Goal: Task Accomplishment & Management: Use online tool/utility

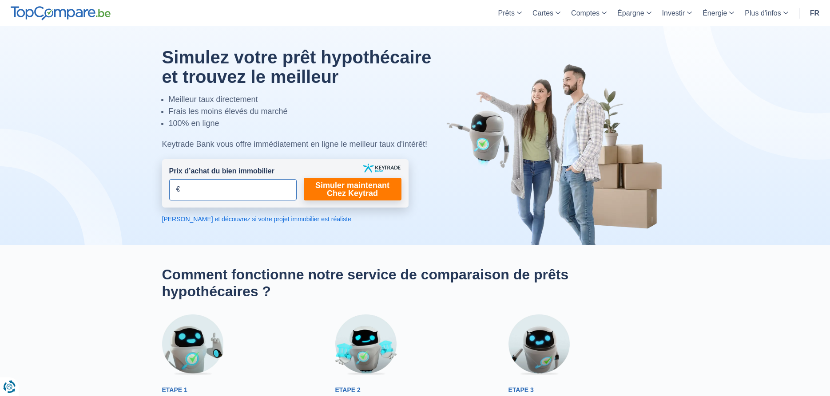
click at [174, 189] on input "Prix d’achat du bien immobilier" at bounding box center [232, 189] width 127 height 21
type input "335.000"
click at [340, 193] on link "Simuler maintenant Chez Keytrad" at bounding box center [353, 189] width 98 height 23
click at [265, 221] on link "[PERSON_NAME] et découvrez si votre projet immobilier est réaliste" at bounding box center [285, 219] width 246 height 9
click at [369, 184] on link "Simuler maintenant Chez Keytrad" at bounding box center [353, 189] width 98 height 23
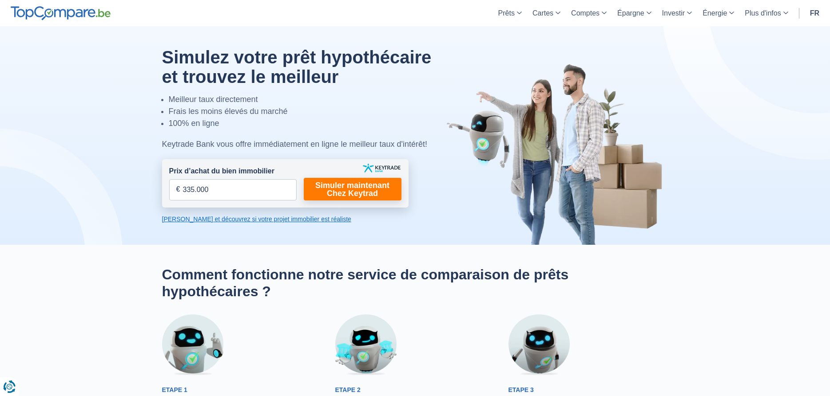
click at [220, 222] on link "[PERSON_NAME] et découvrez si votre projet immobilier est réaliste" at bounding box center [285, 219] width 246 height 9
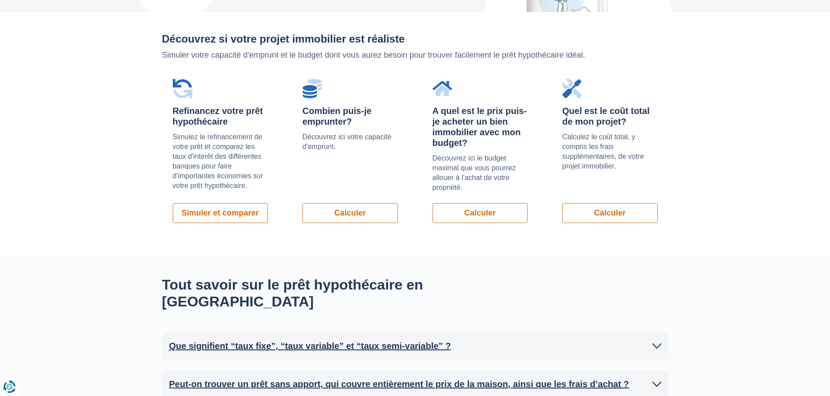
scroll to position [630, 0]
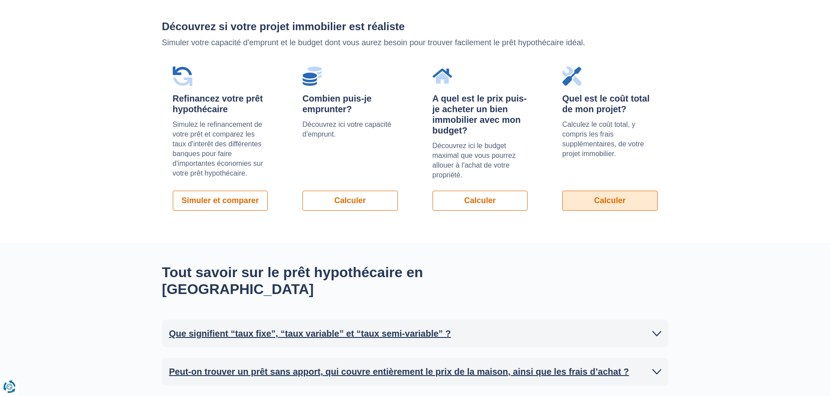
click at [608, 196] on link "Calculer" at bounding box center [609, 201] width 95 height 20
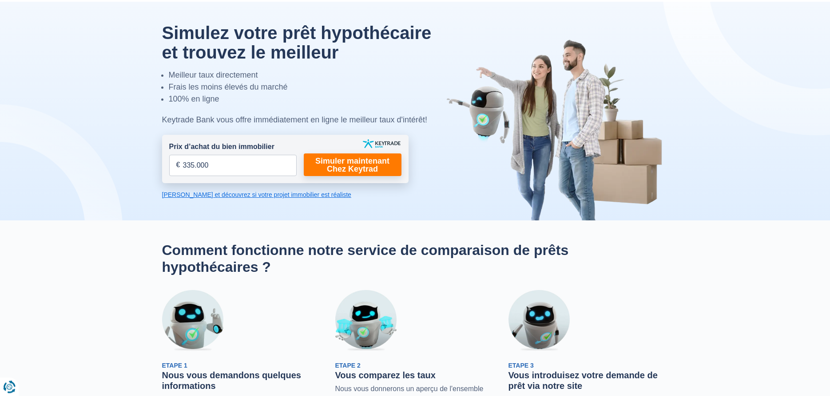
scroll to position [0, 0]
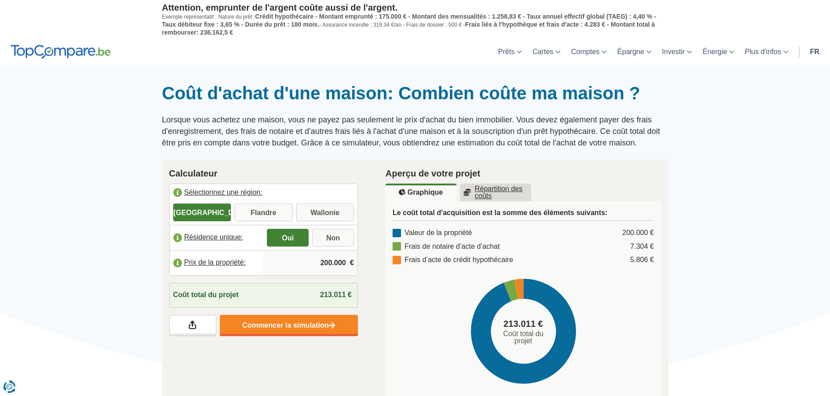
click at [329, 213] on input "Wallonie" at bounding box center [325, 214] width 58 height 16
radio input "true"
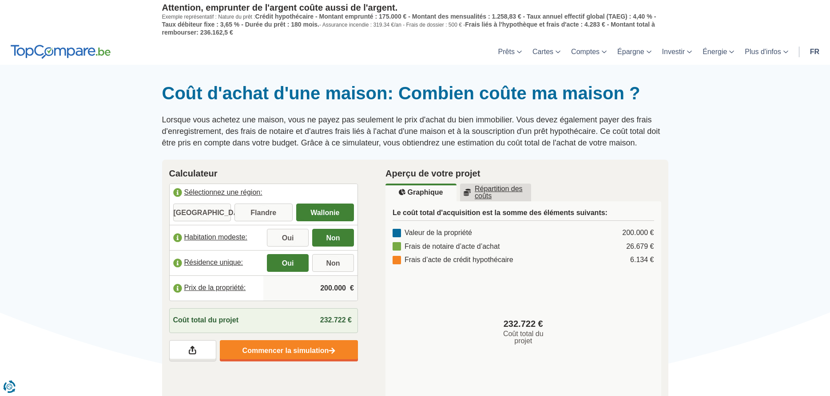
scroll to position [45, 0]
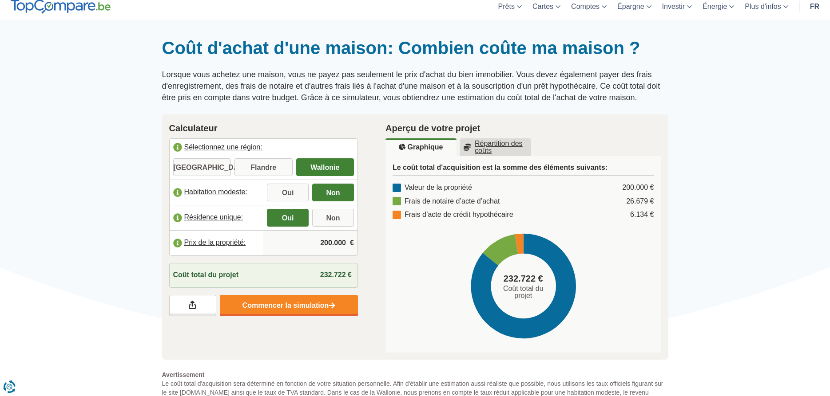
drag, startPoint x: 311, startPoint y: 241, endPoint x: 332, endPoint y: 241, distance: 21.3
click at [332, 241] on input "200.000" at bounding box center [310, 243] width 87 height 24
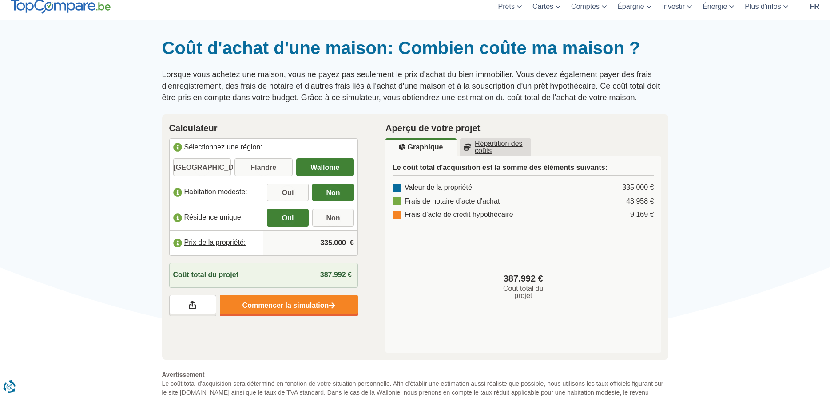
type input "335.000"
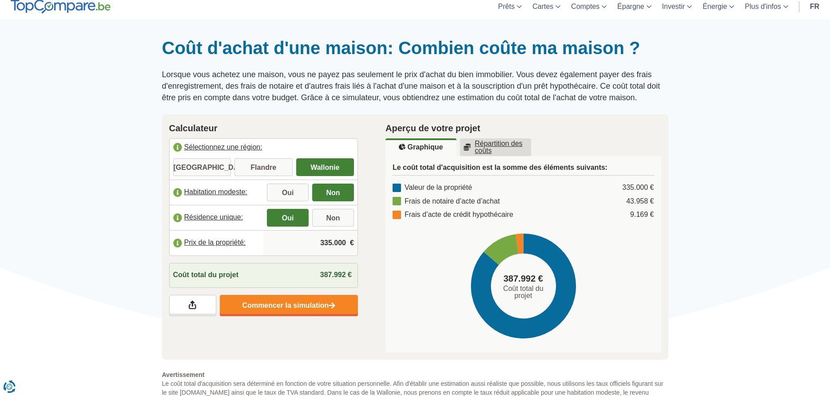
click at [401, 310] on rect at bounding box center [523, 288] width 261 height 115
click at [505, 140] on u "Répartition des coûts" at bounding box center [495, 147] width 64 height 14
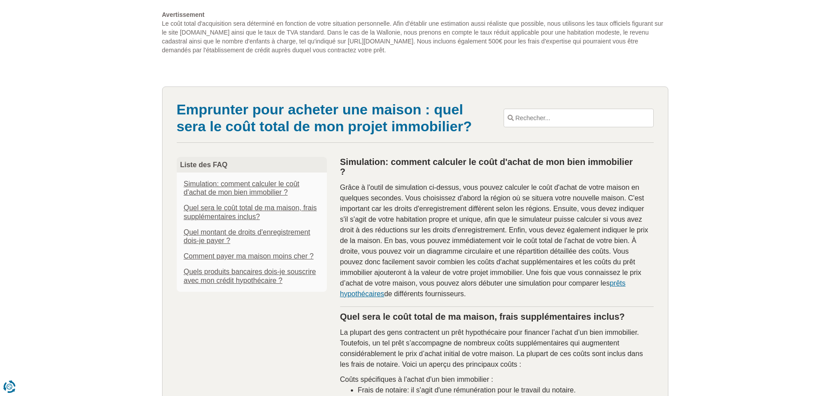
scroll to position [136, 0]
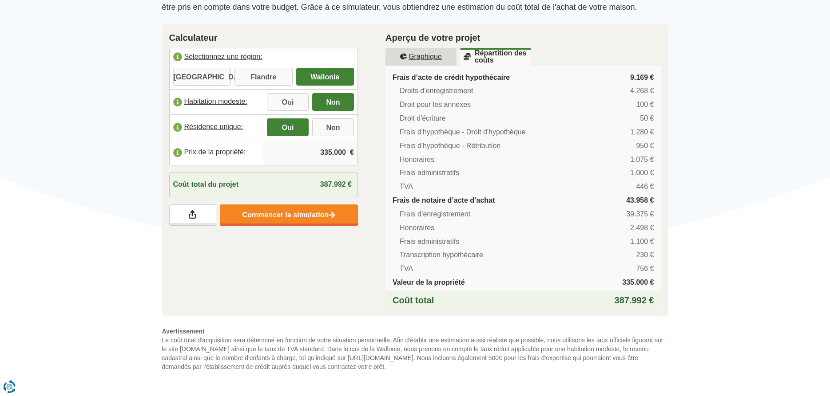
click at [228, 100] on label "Habitation modeste:" at bounding box center [217, 102] width 94 height 20
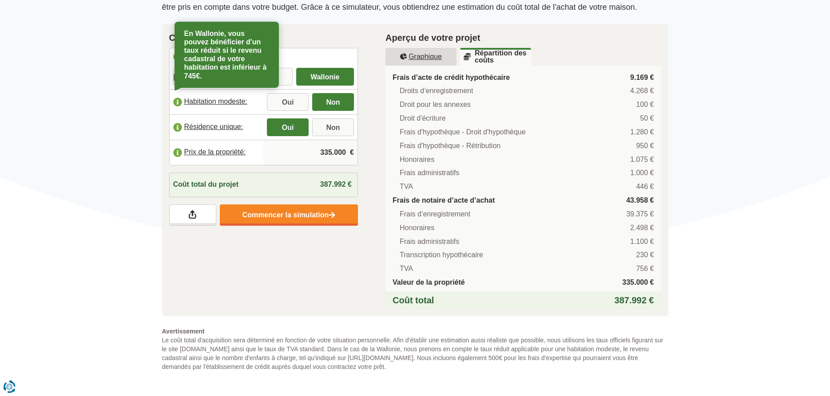
click at [266, 150] on div "335.000 €" at bounding box center [310, 152] width 94 height 25
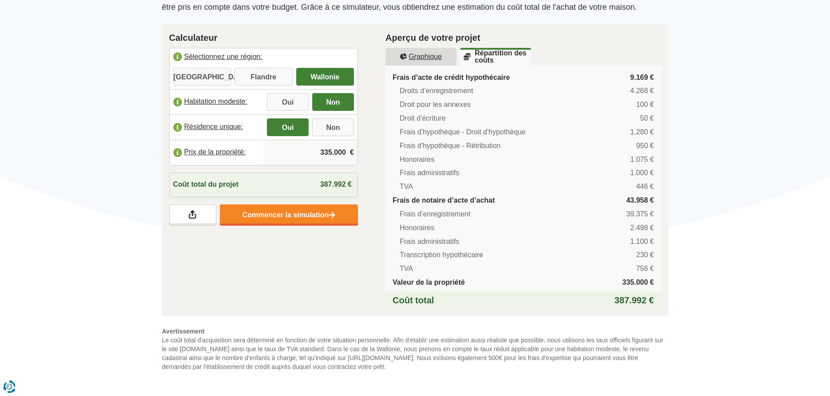
scroll to position [0, 0]
